Goal: Task Accomplishment & Management: Manage account settings

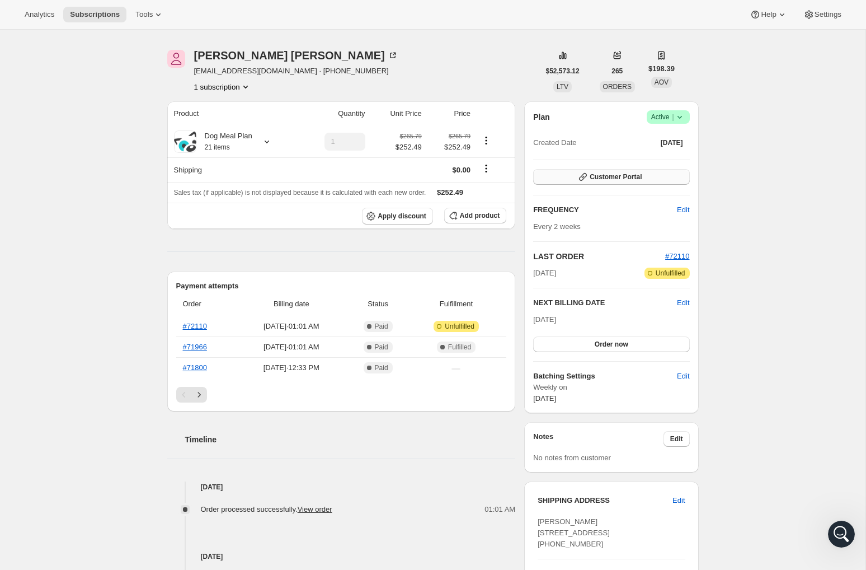
click at [637, 183] on button "Customer Portal" at bounding box center [611, 177] width 156 height 16
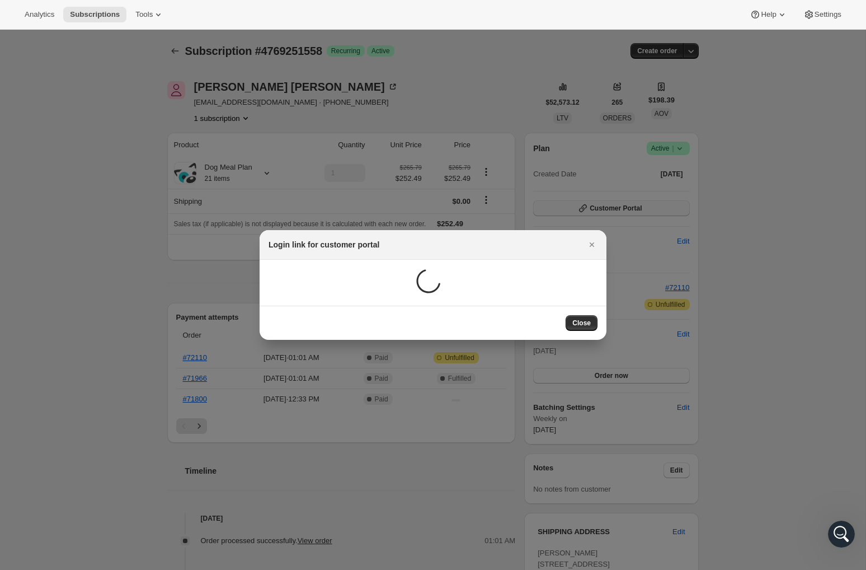
scroll to position [31, 0]
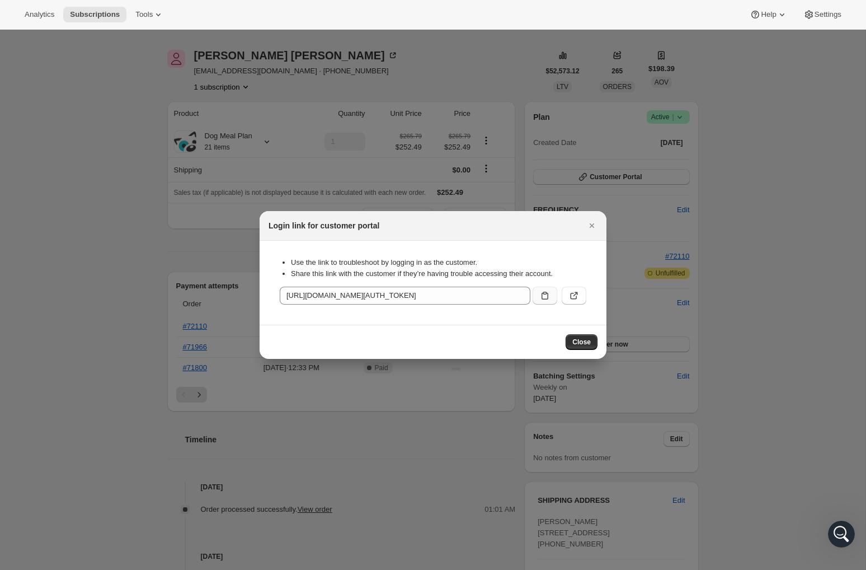
click at [546, 296] on icon ":rc0:" at bounding box center [544, 295] width 11 height 11
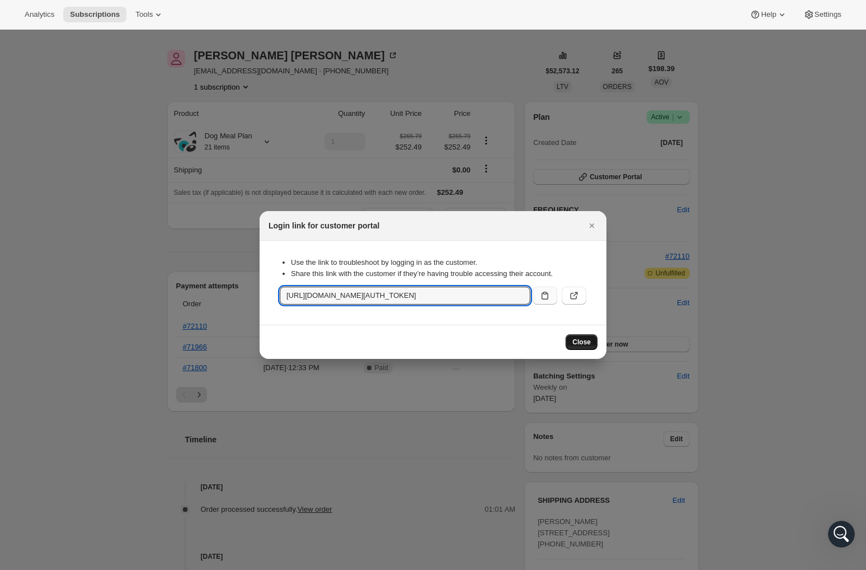
click at [585, 336] on button "Close" at bounding box center [582, 342] width 32 height 16
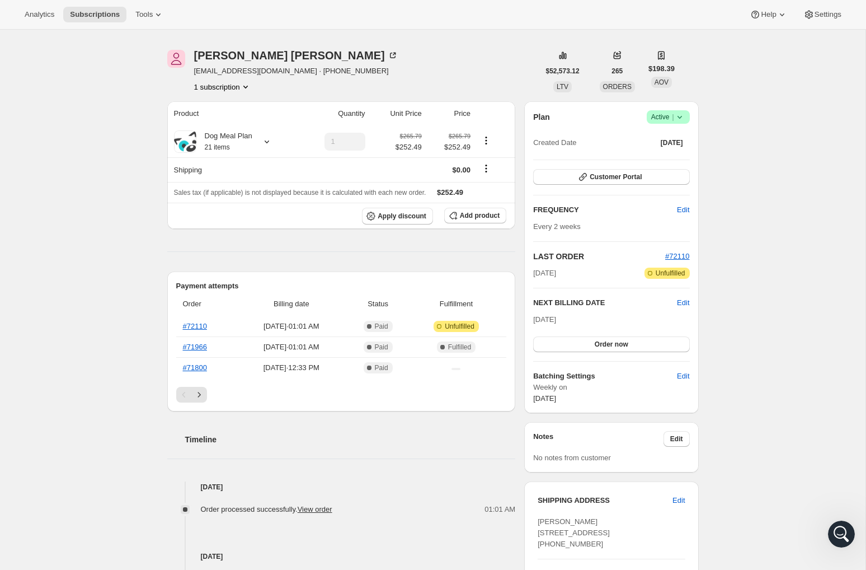
click at [684, 118] on icon at bounding box center [679, 116] width 11 height 11
click at [680, 140] on span "Pause subscription" at bounding box center [664, 139] width 62 height 8
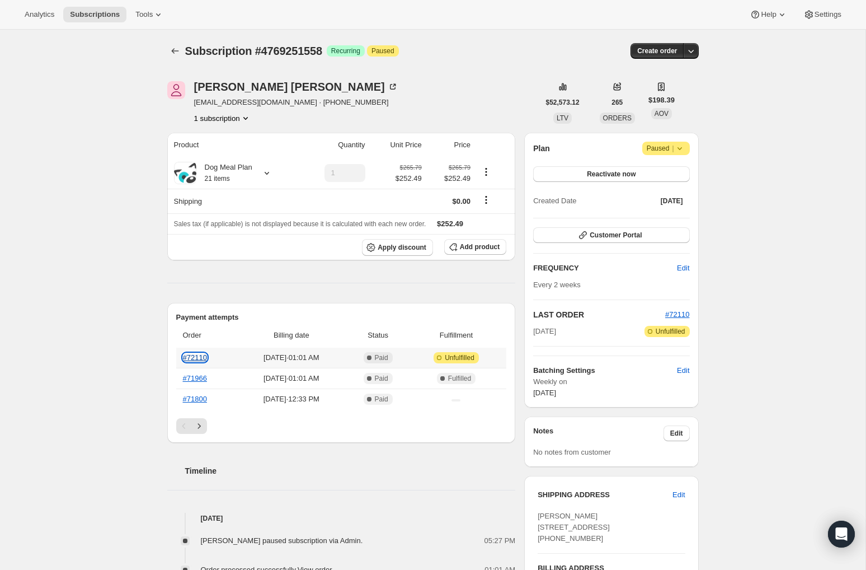
click at [200, 359] on link "#72110" at bounding box center [195, 357] width 24 height 8
click at [550, 328] on span "[DATE]" at bounding box center [544, 331] width 23 height 11
click at [682, 153] on icon at bounding box center [679, 148] width 11 height 11
click at [686, 150] on span "Attention Paused |" at bounding box center [666, 148] width 48 height 13
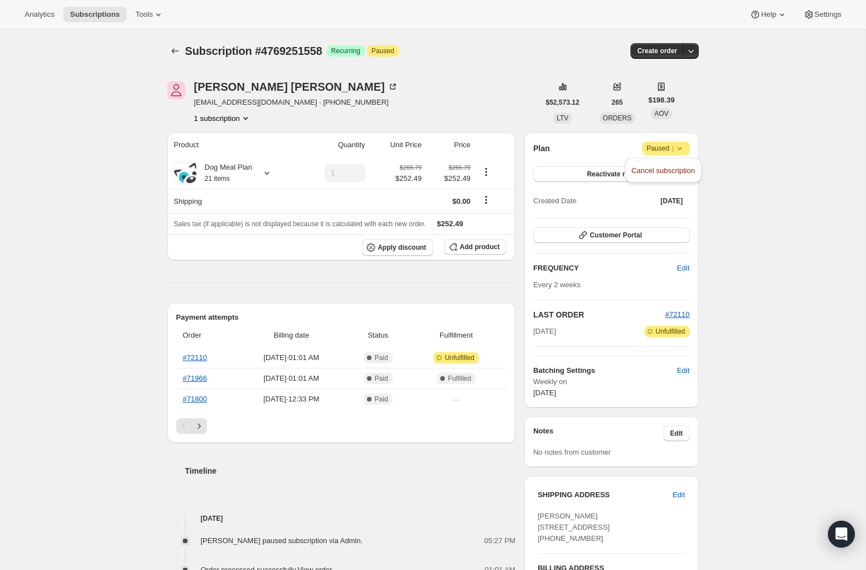
click at [607, 234] on span "Customer Portal" at bounding box center [616, 235] width 52 height 9
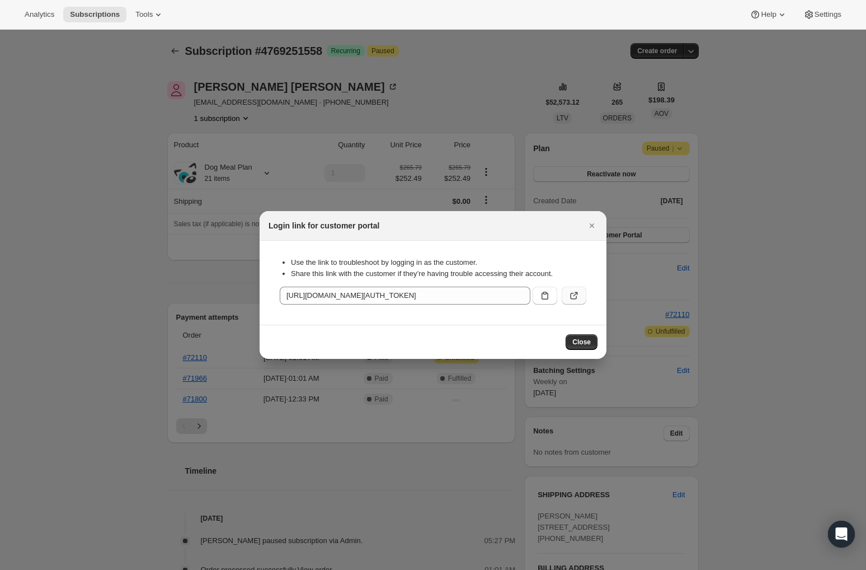
click at [581, 298] on button ":r1g:" at bounding box center [574, 296] width 25 height 18
click at [595, 224] on icon "Close" at bounding box center [591, 225] width 11 height 11
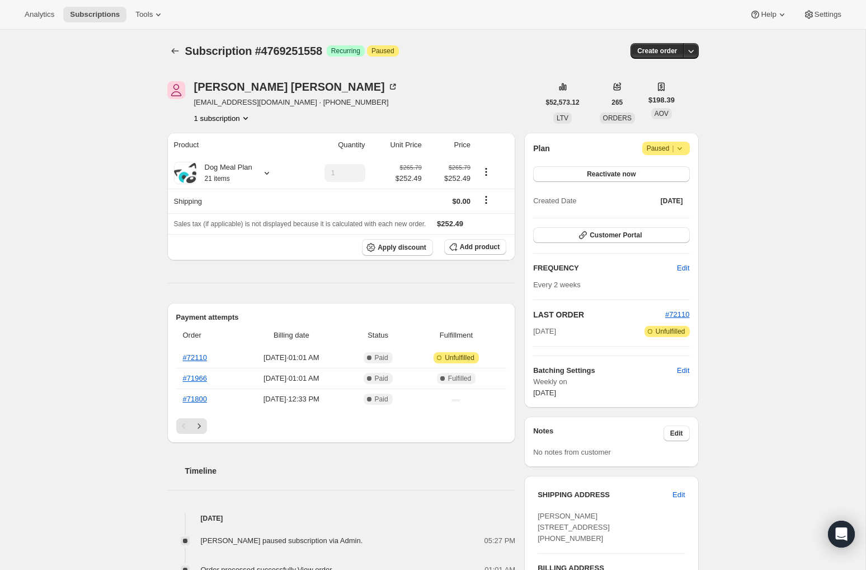
drag, startPoint x: 774, startPoint y: 246, endPoint x: 751, endPoint y: 245, distance: 23.6
click at [223, 88] on div "[PERSON_NAME]" at bounding box center [296, 86] width 204 height 11
click at [593, 227] on button "Customer Portal" at bounding box center [611, 235] width 156 height 16
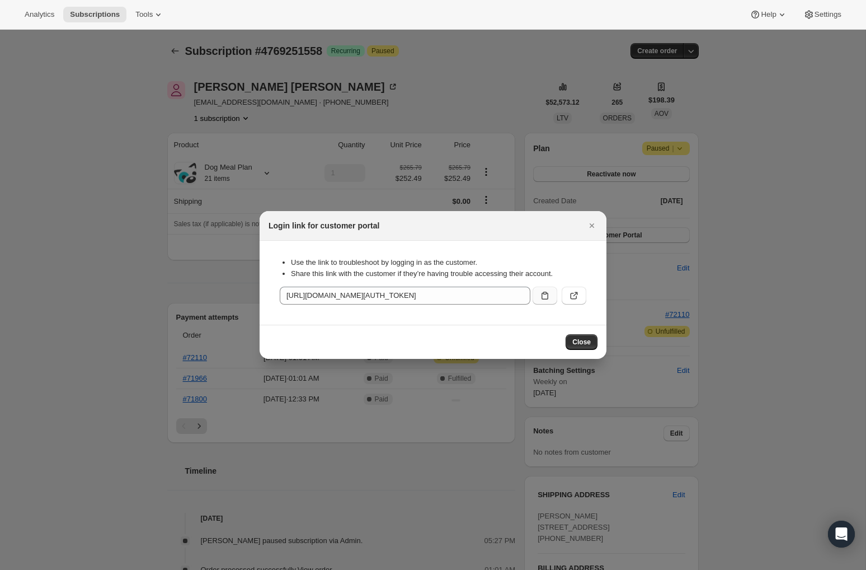
click at [546, 294] on icon ":r1g:" at bounding box center [544, 295] width 11 height 11
